Goal: Navigation & Orientation: Find specific page/section

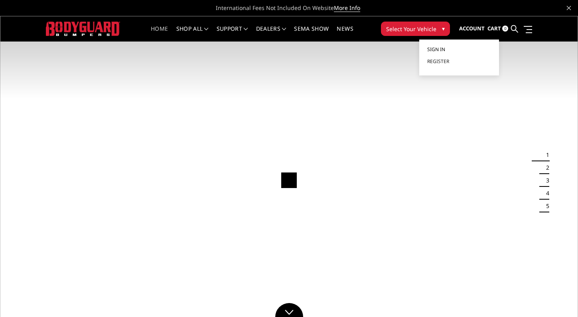
click at [436, 49] on span "Sign in" at bounding box center [436, 49] width 18 height 7
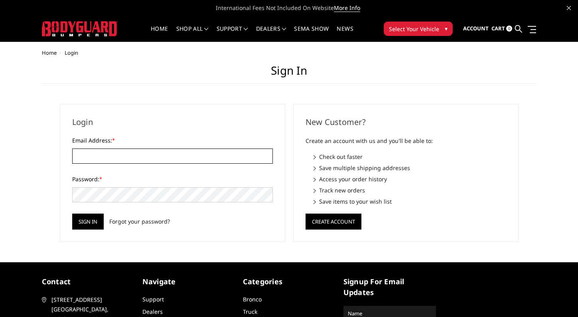
click at [176, 158] on input "Email Address: *" at bounding box center [172, 155] width 201 height 15
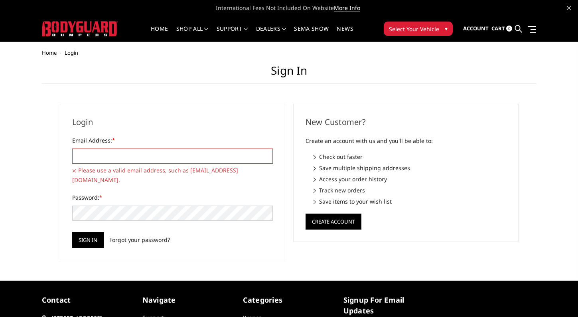
type input "[PERSON_NAME][EMAIL_ADDRESS][DOMAIN_NAME]"
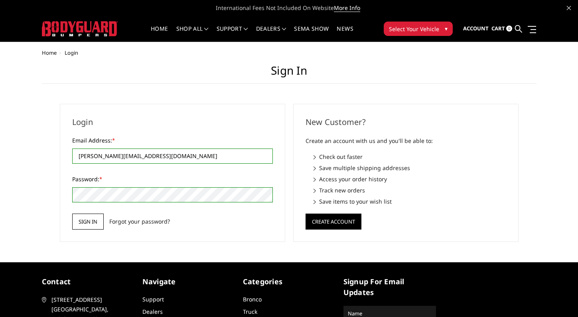
click at [90, 223] on input "Sign in" at bounding box center [87, 221] width 31 height 16
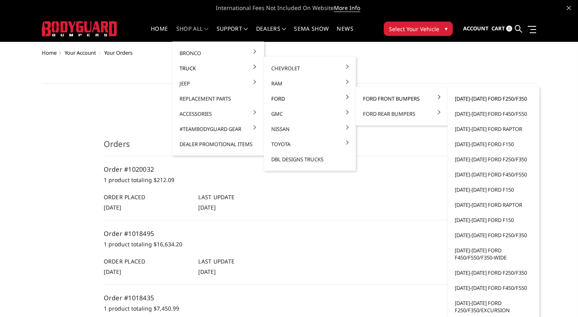
click at [478, 96] on link "[DATE]-[DATE] Ford F250/F350" at bounding box center [493, 98] width 85 height 15
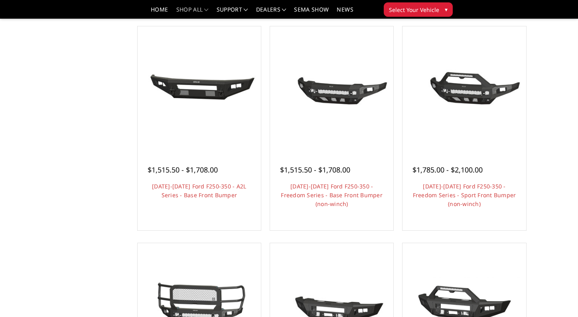
scroll to position [272, 0]
